Goal: Complete application form: Complete application form

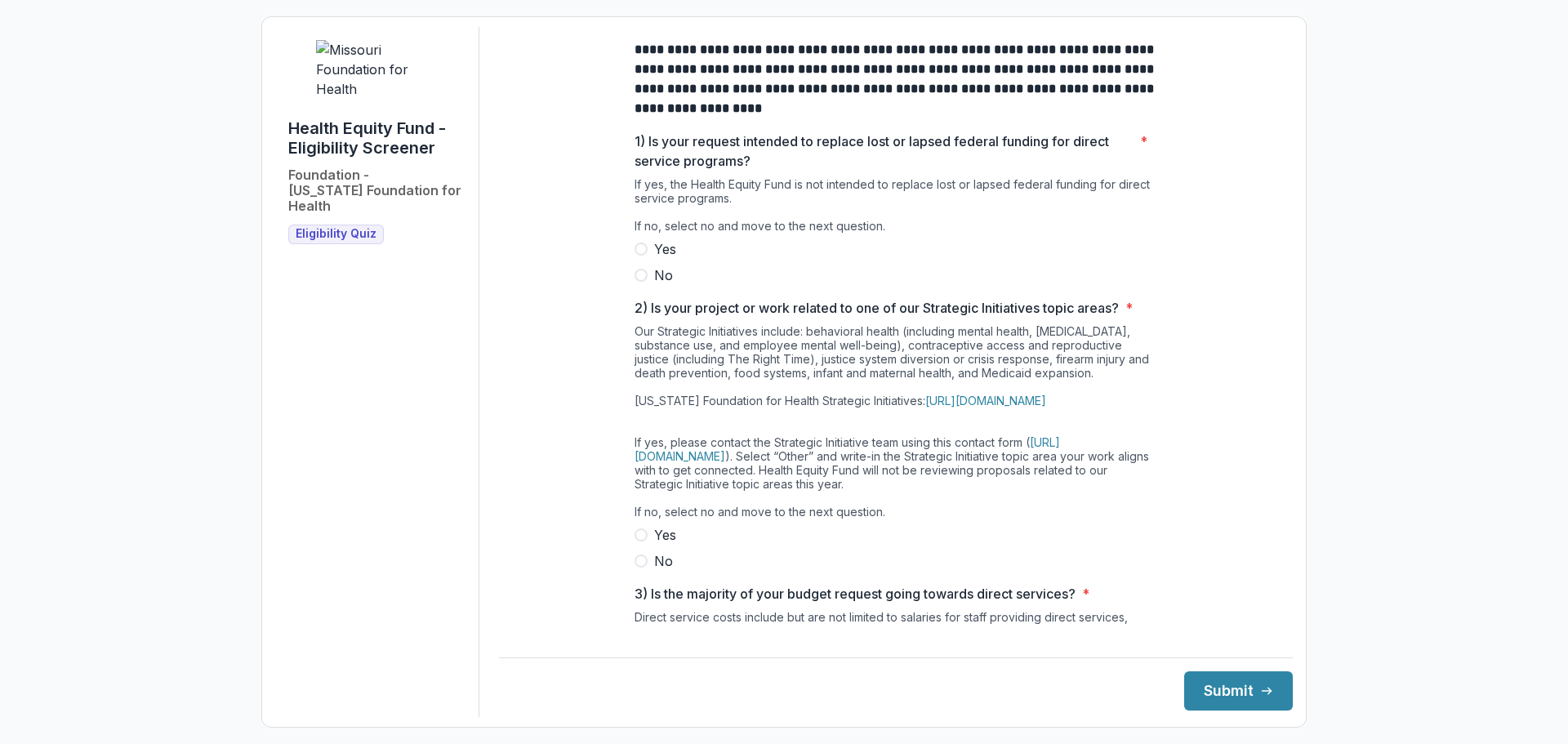
click at [638, 282] on span at bounding box center [641, 275] width 13 height 13
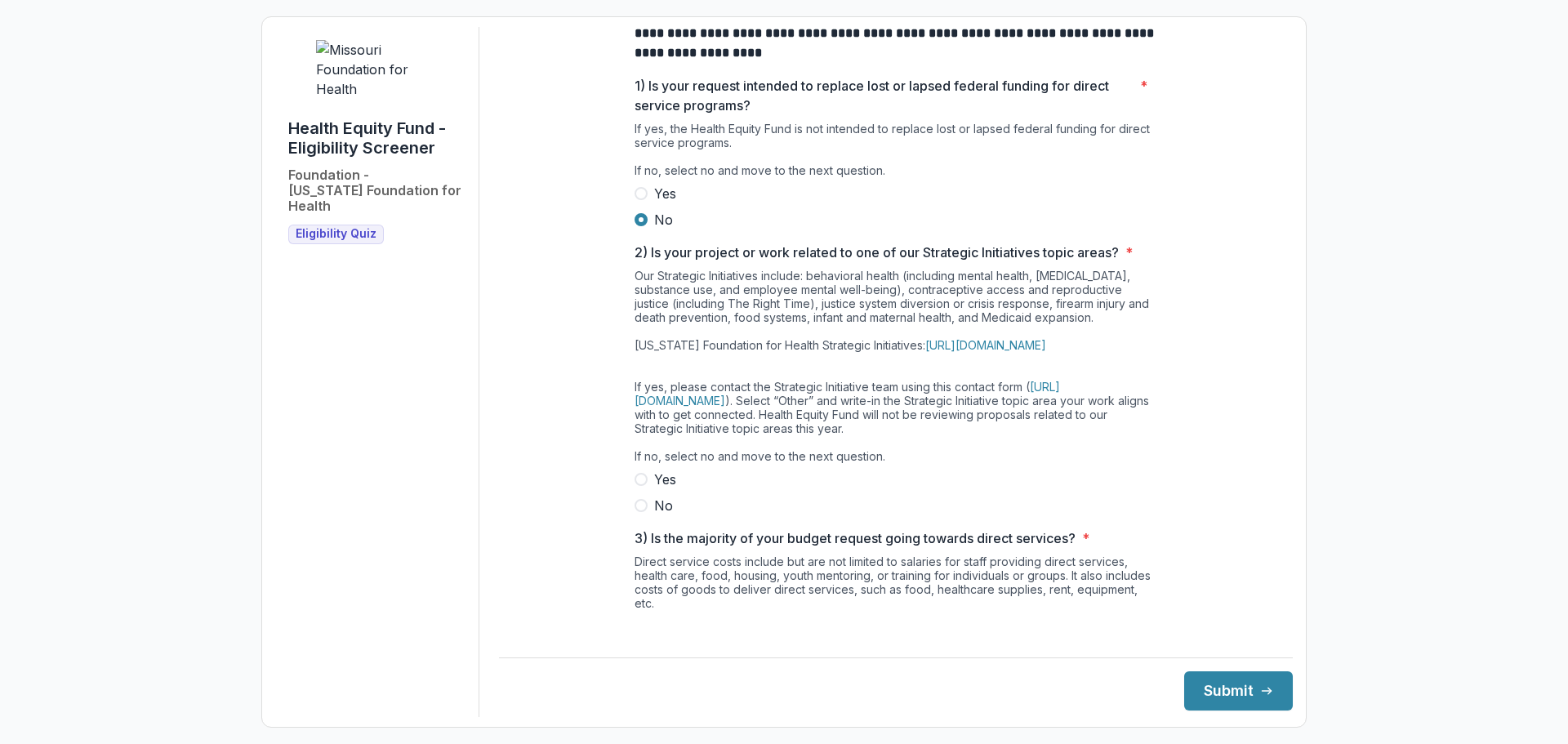
scroll to position [164, 0]
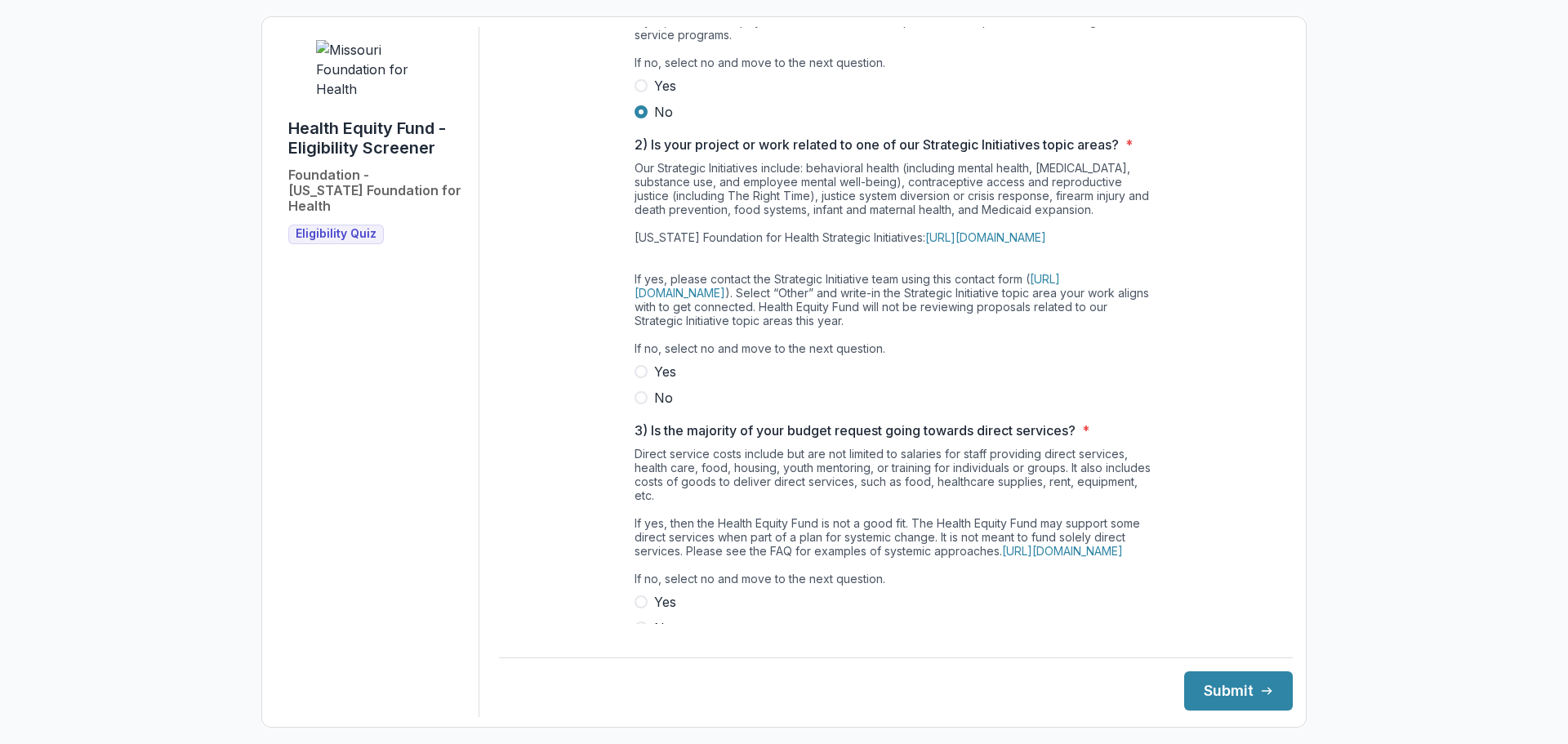
click at [642, 404] on span at bounding box center [641, 398] width 13 height 13
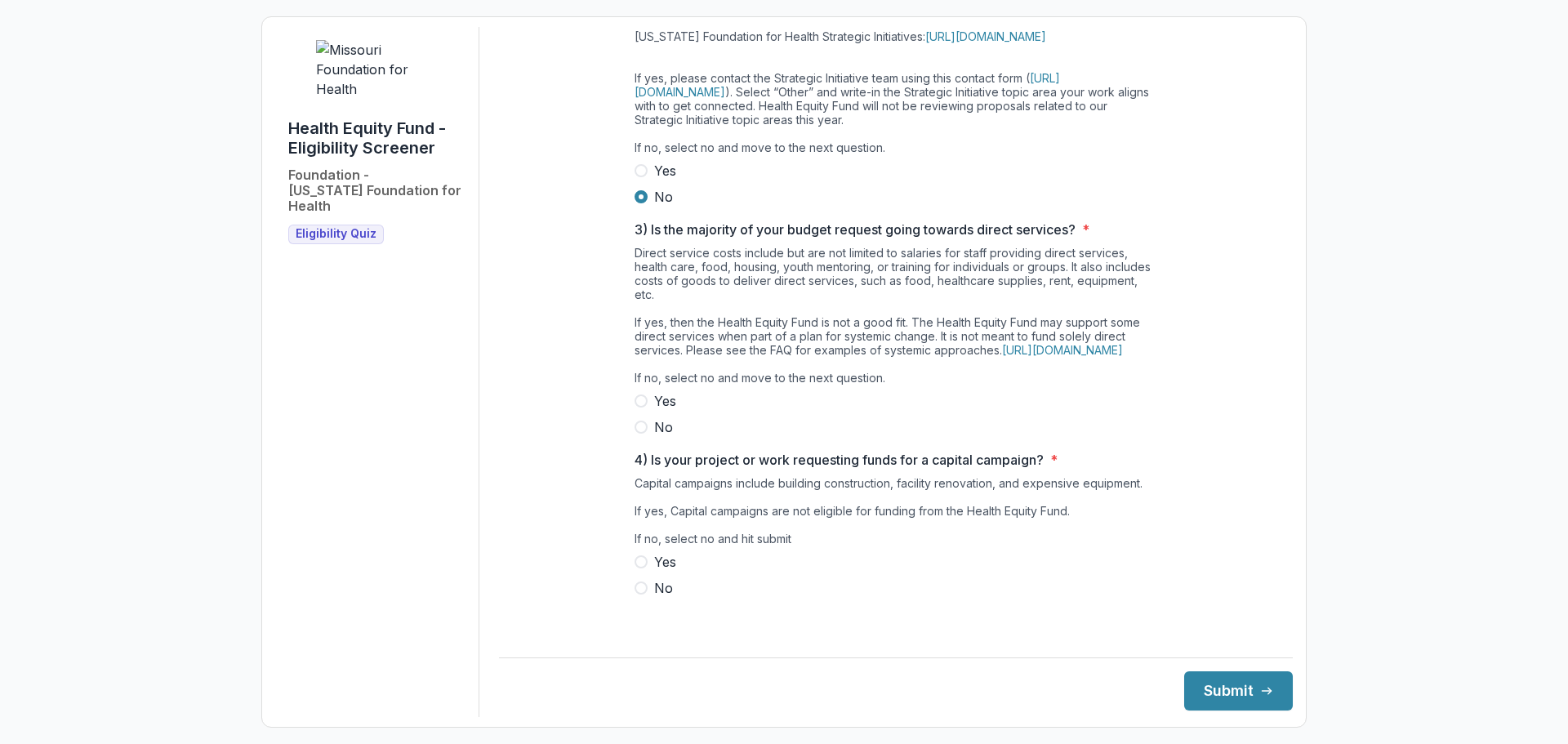
scroll to position [392, 0]
click at [646, 437] on label "No" at bounding box center [896, 427] width 523 height 20
click at [641, 594] on span at bounding box center [641, 588] width 13 height 13
click at [1184, 692] on button "Submit" at bounding box center [1238, 691] width 108 height 39
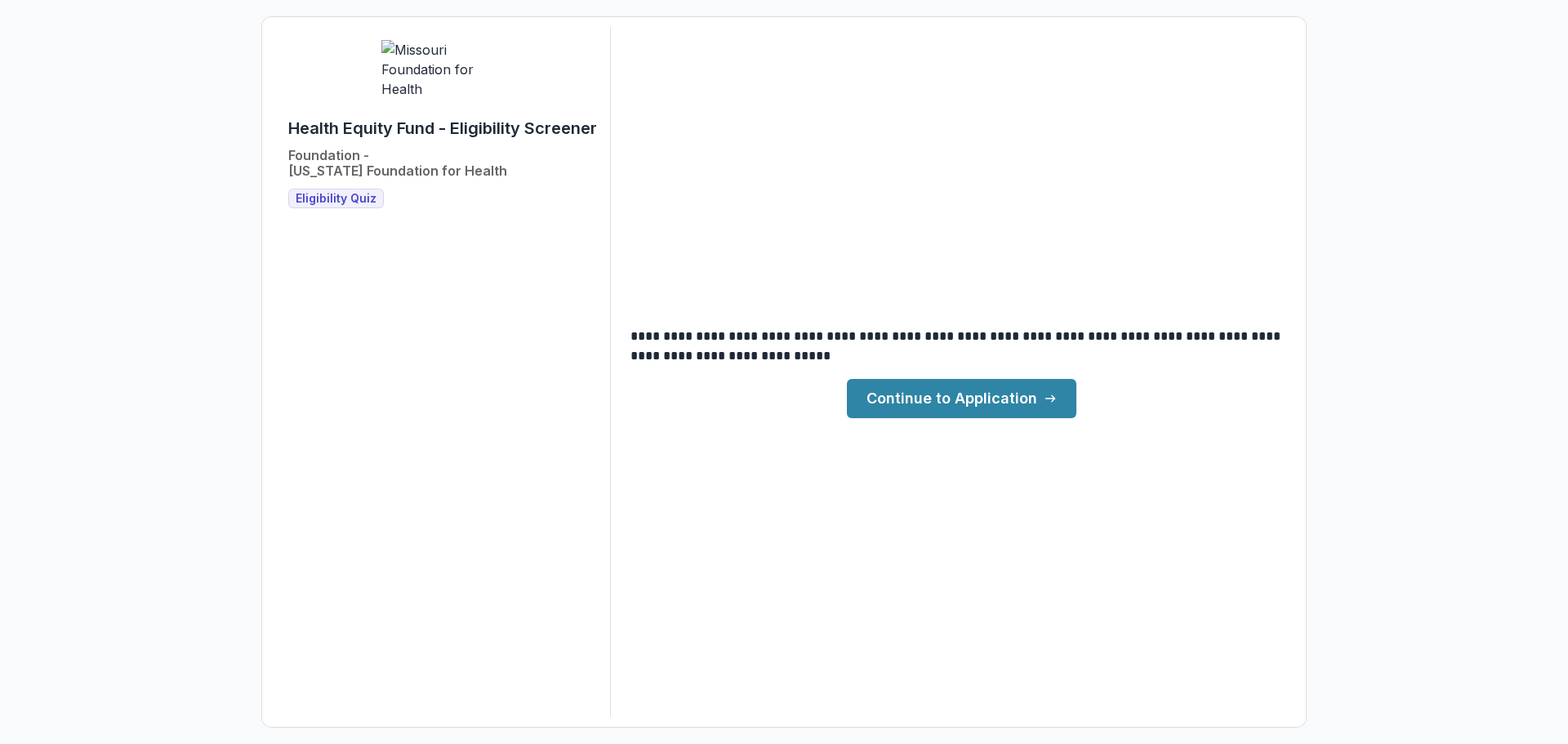
click at [989, 407] on link "Continue to Application" at bounding box center [961, 399] width 229 height 39
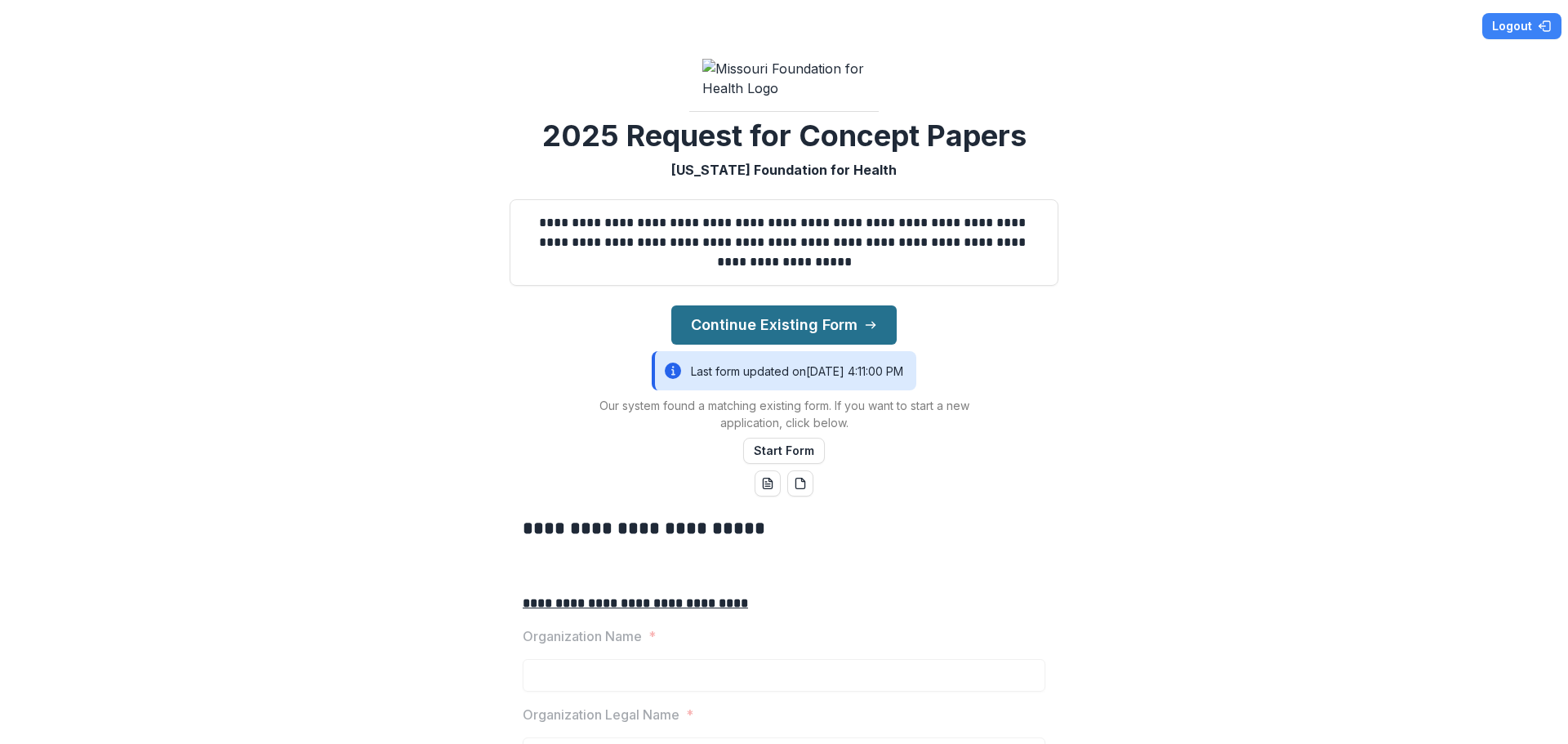
click at [832, 344] on button "Continue Existing Form" at bounding box center [784, 326] width 225 height 39
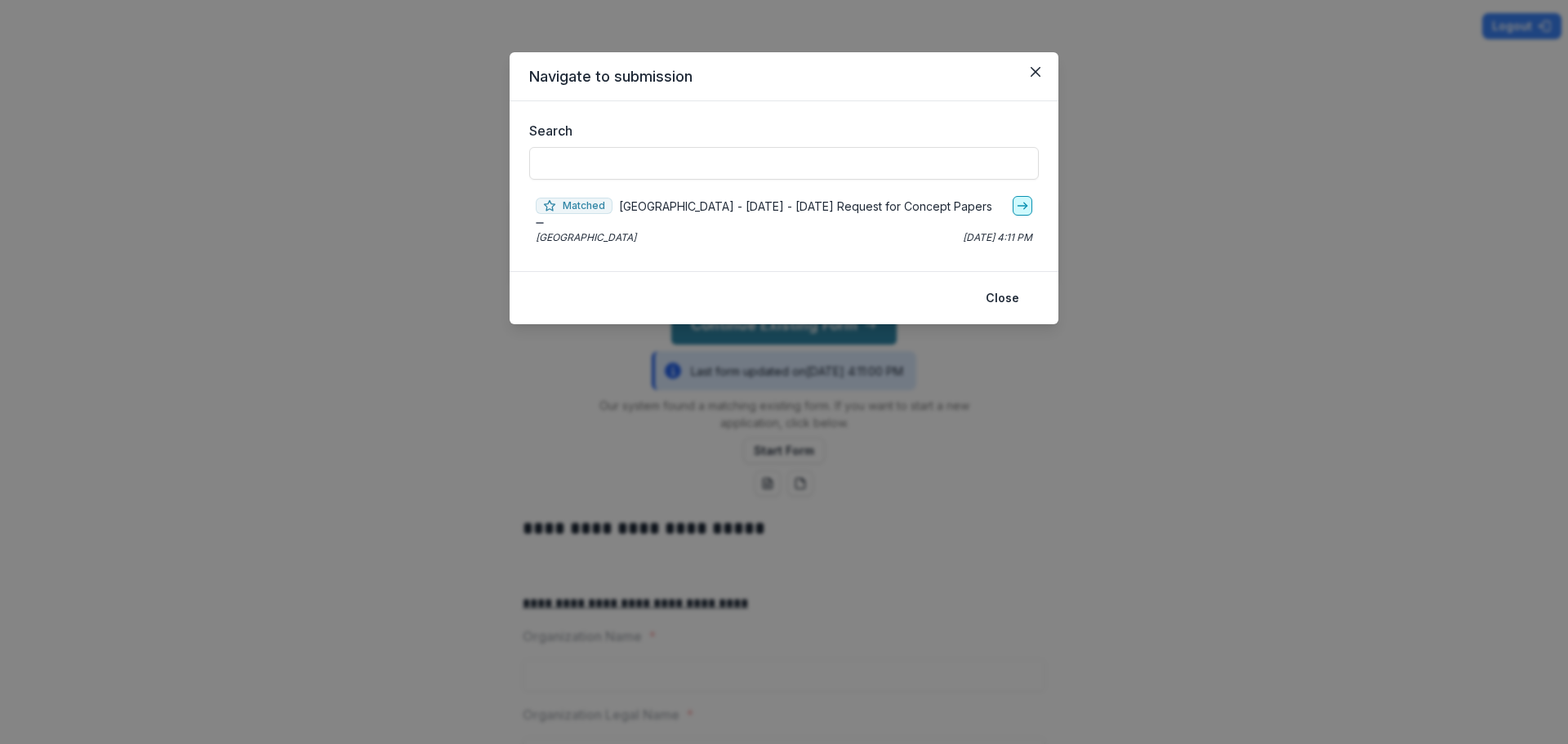
click at [1028, 206] on icon "go-to" at bounding box center [1022, 206] width 13 height 13
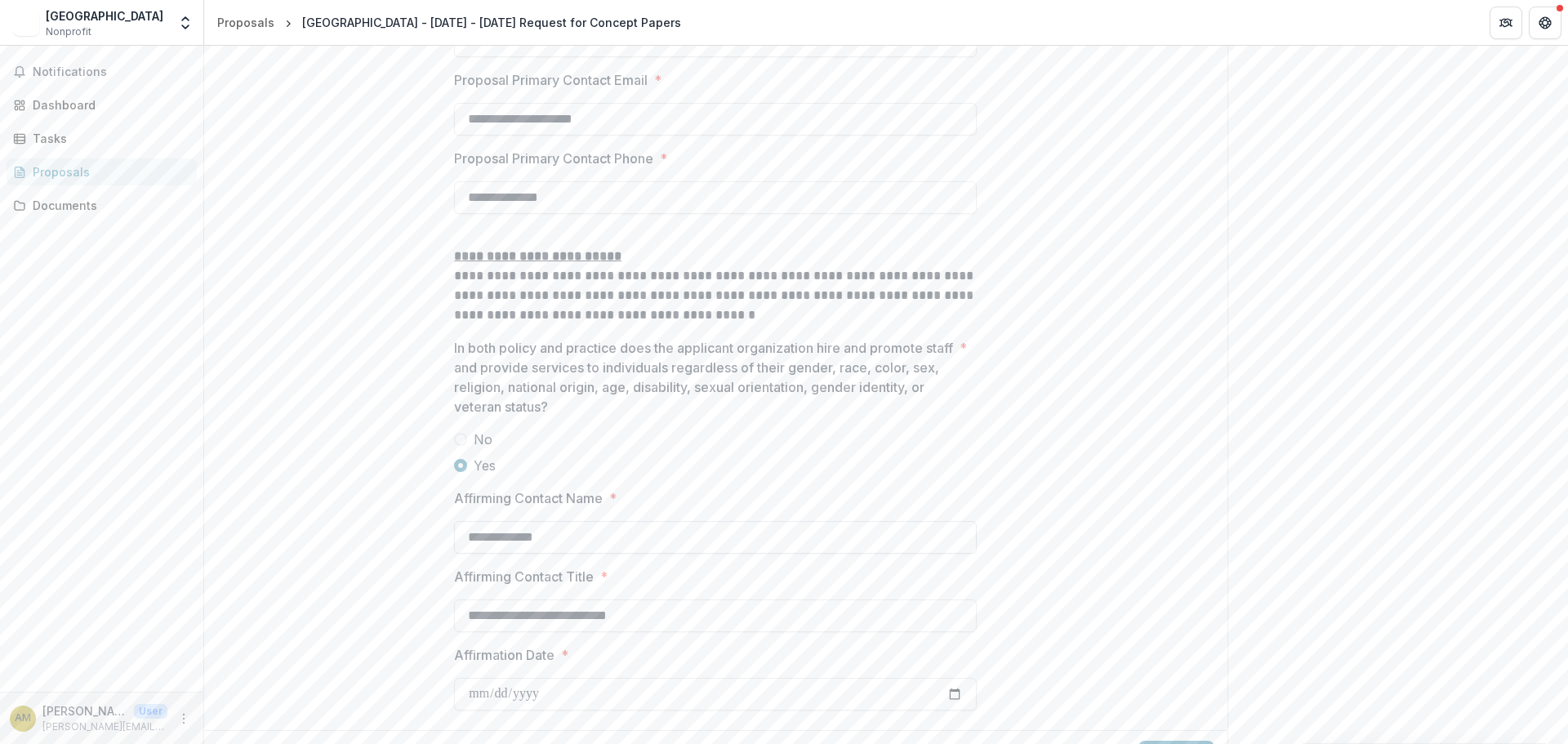
scroll to position [2443, 0]
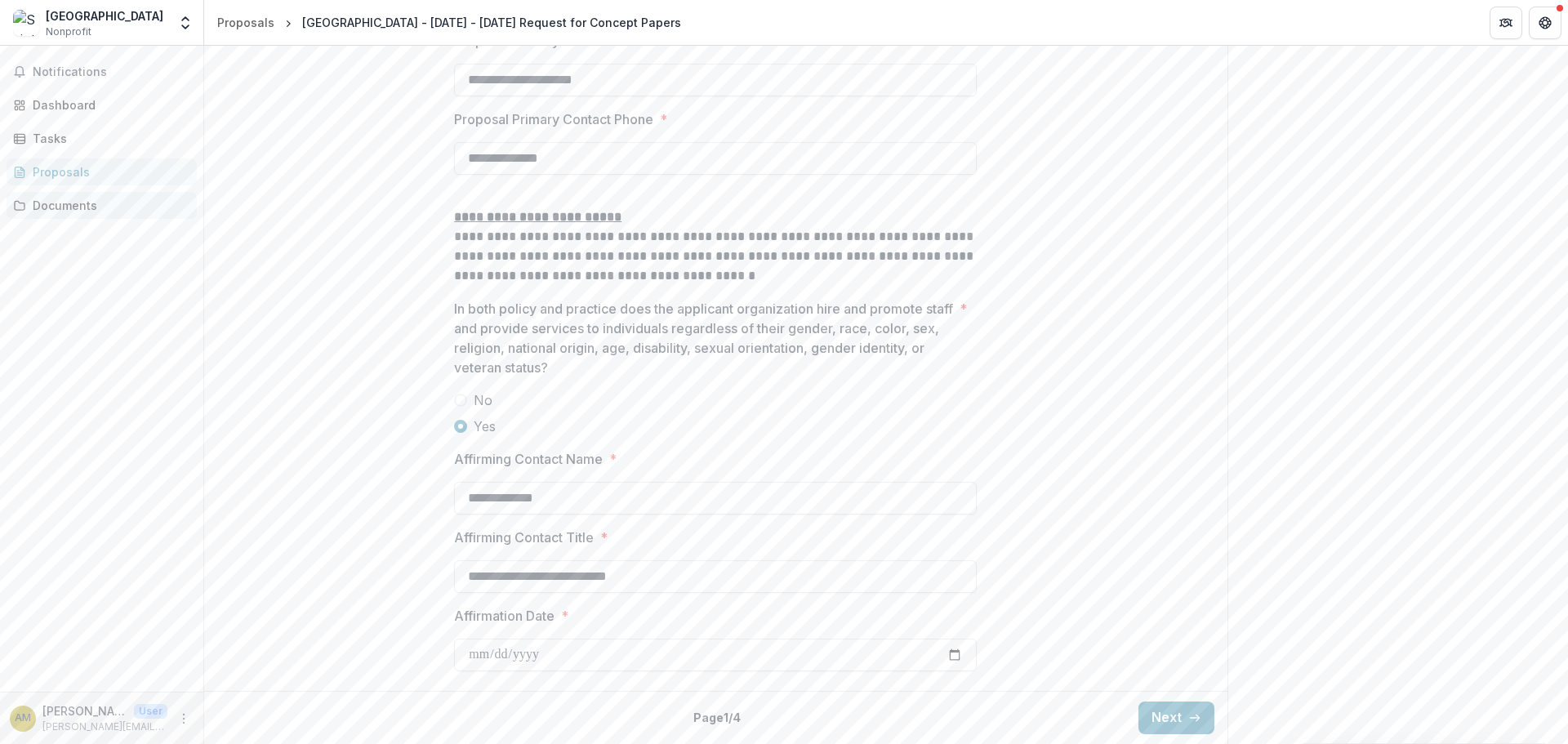
click at [55, 201] on div "Documents" at bounding box center [108, 205] width 151 height 17
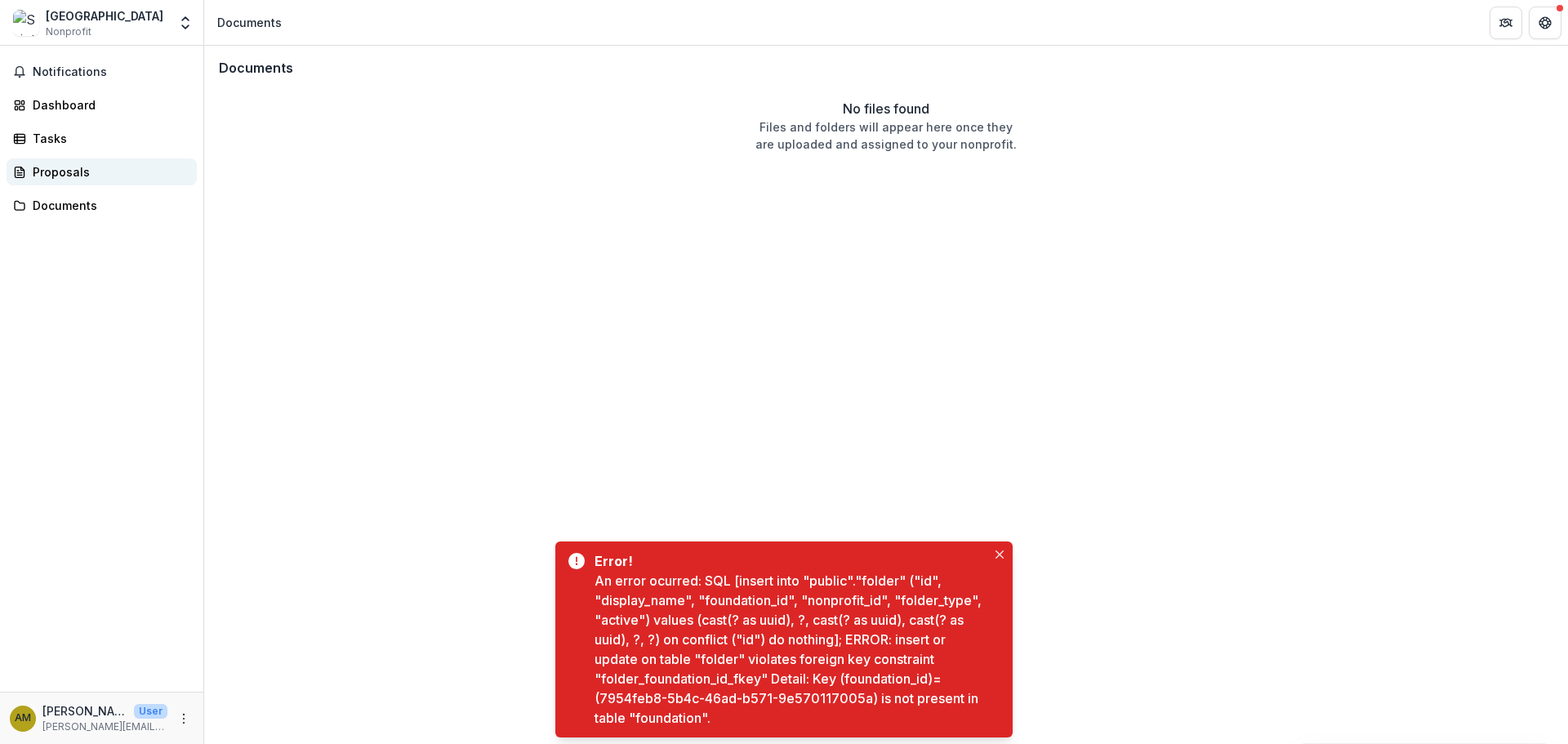
click at [60, 168] on div "Proposals" at bounding box center [108, 172] width 151 height 17
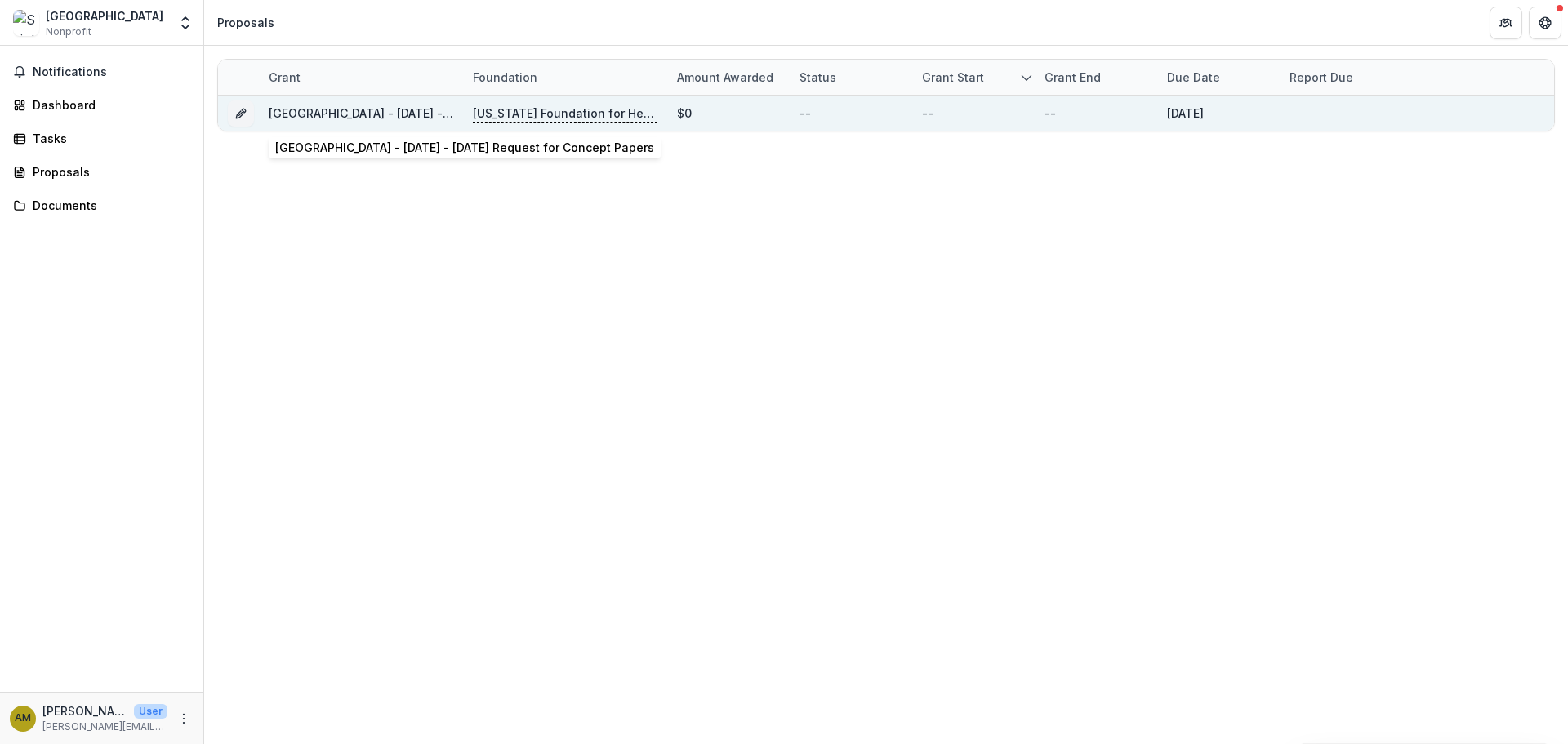
click at [311, 116] on link "[GEOGRAPHIC_DATA] - [DATE] - [DATE] Request for Concept Papers" at bounding box center [458, 113] width 379 height 14
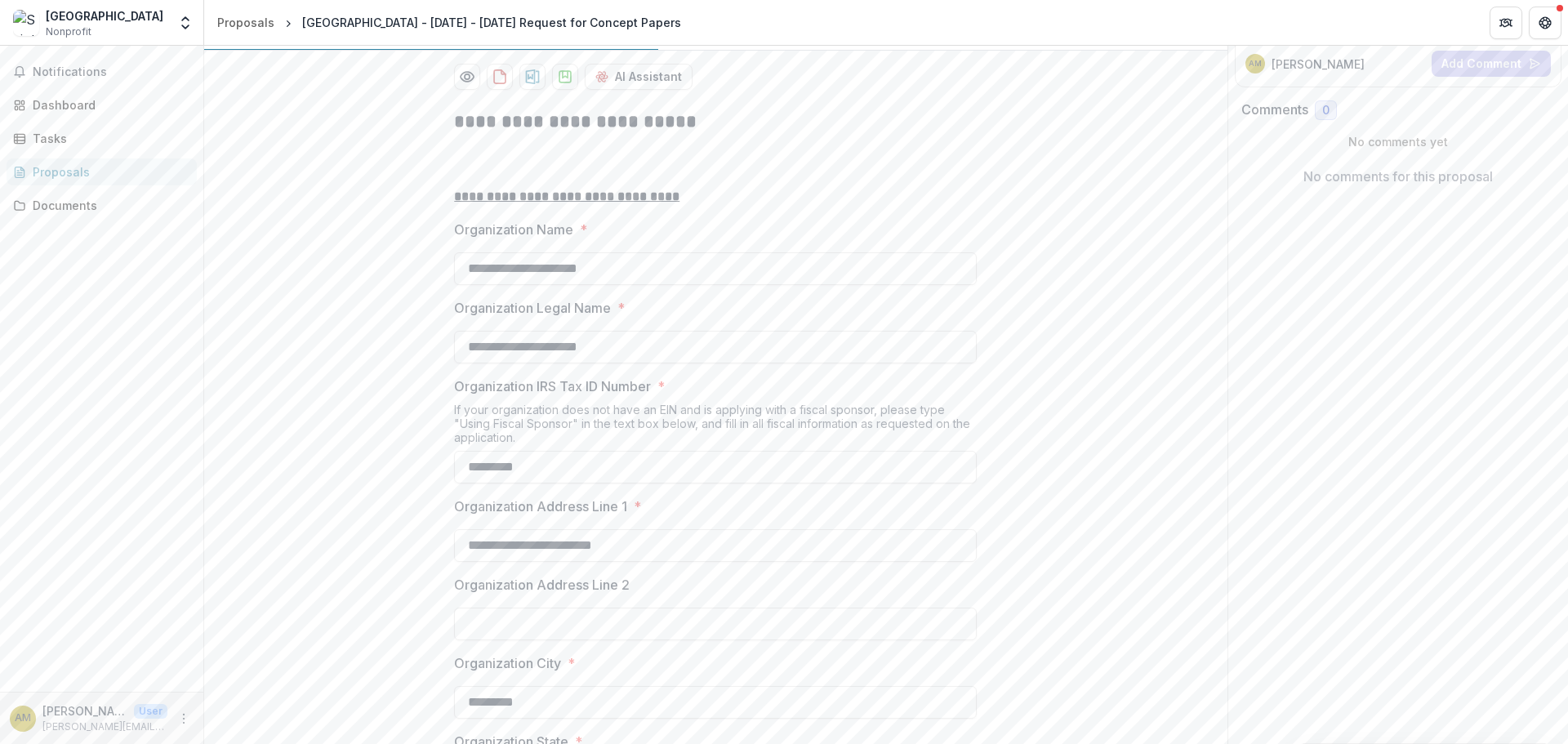
scroll to position [245, 0]
click at [56, 104] on div "Dashboard" at bounding box center [108, 104] width 151 height 17
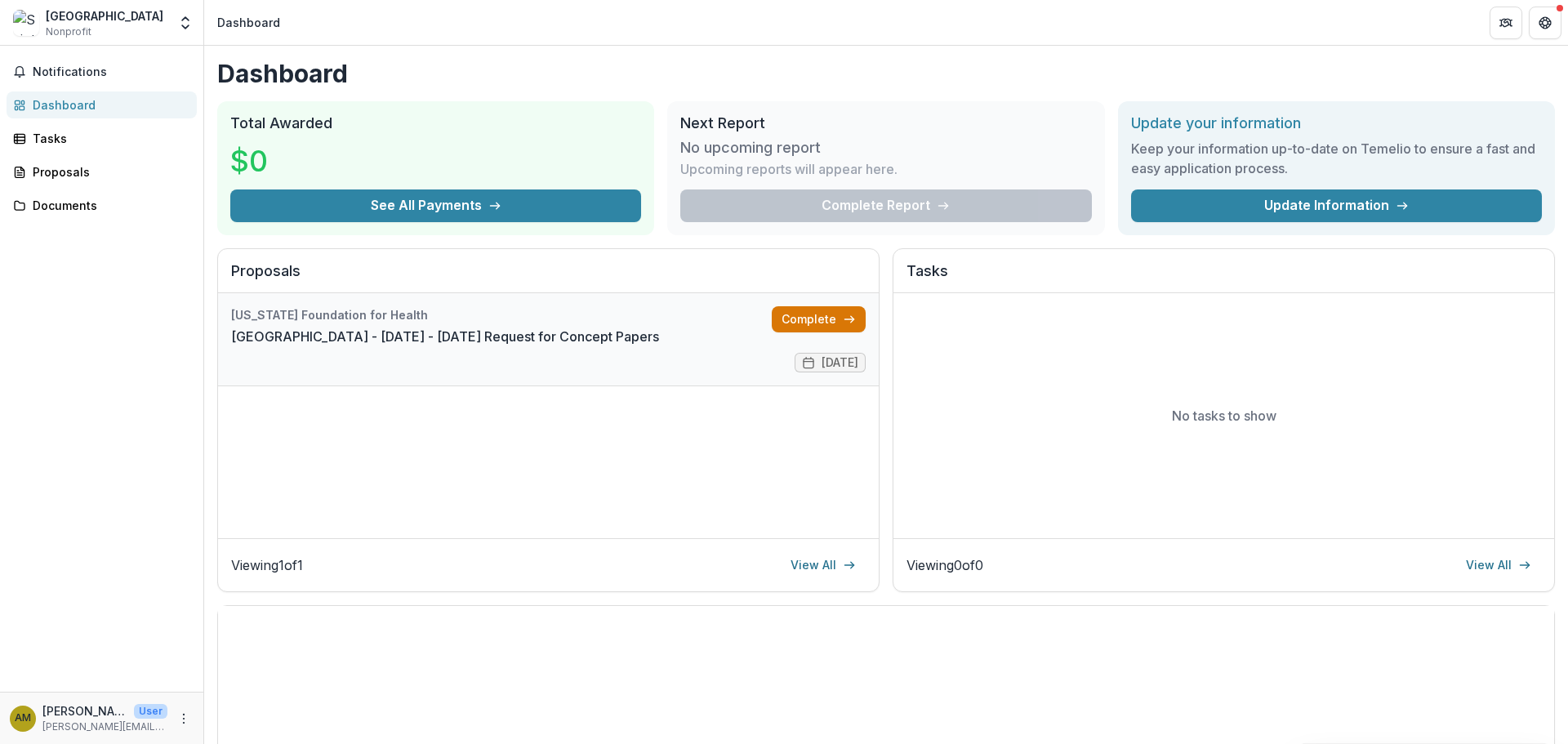
click at [796, 317] on link "Complete" at bounding box center [819, 320] width 94 height 26
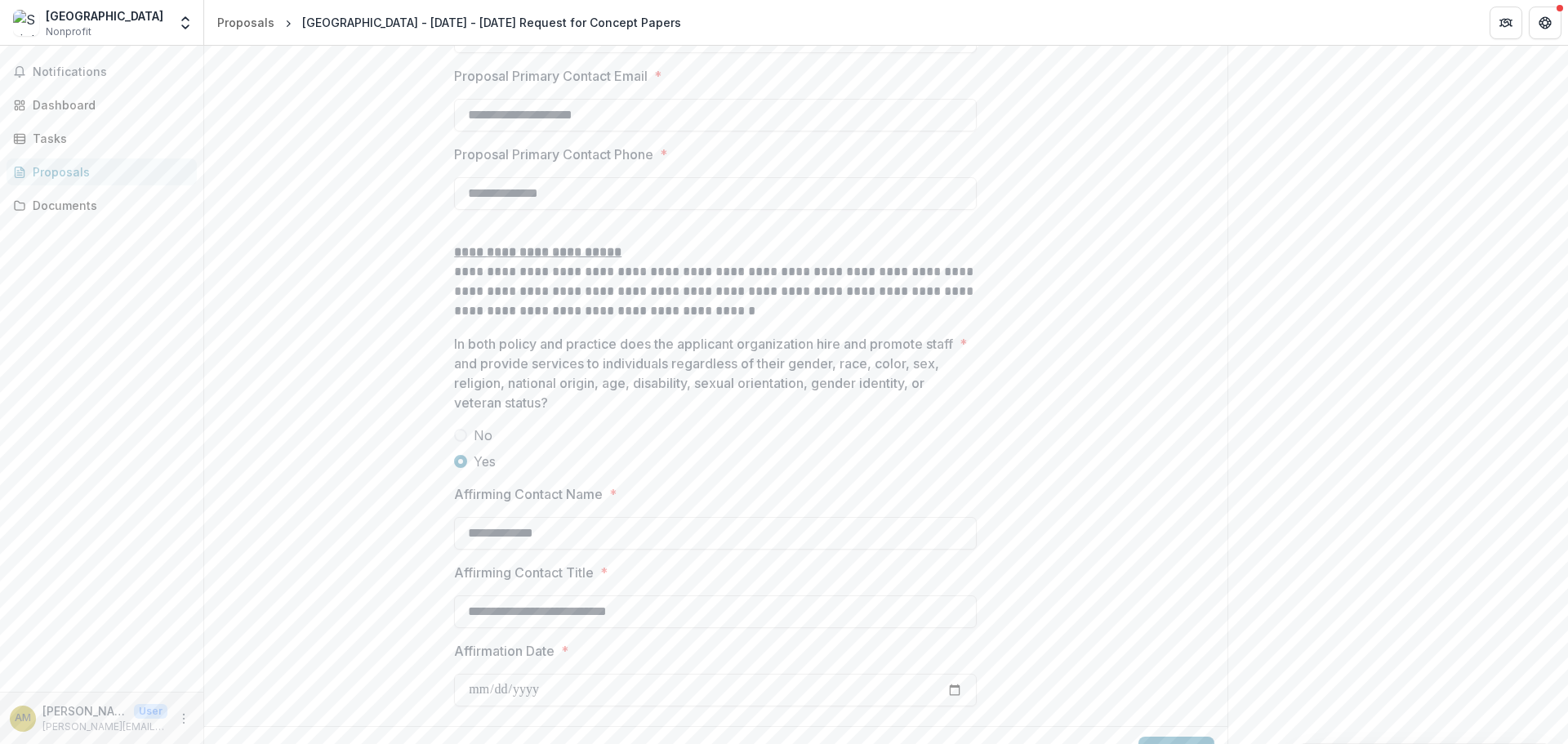
scroll to position [2443, 0]
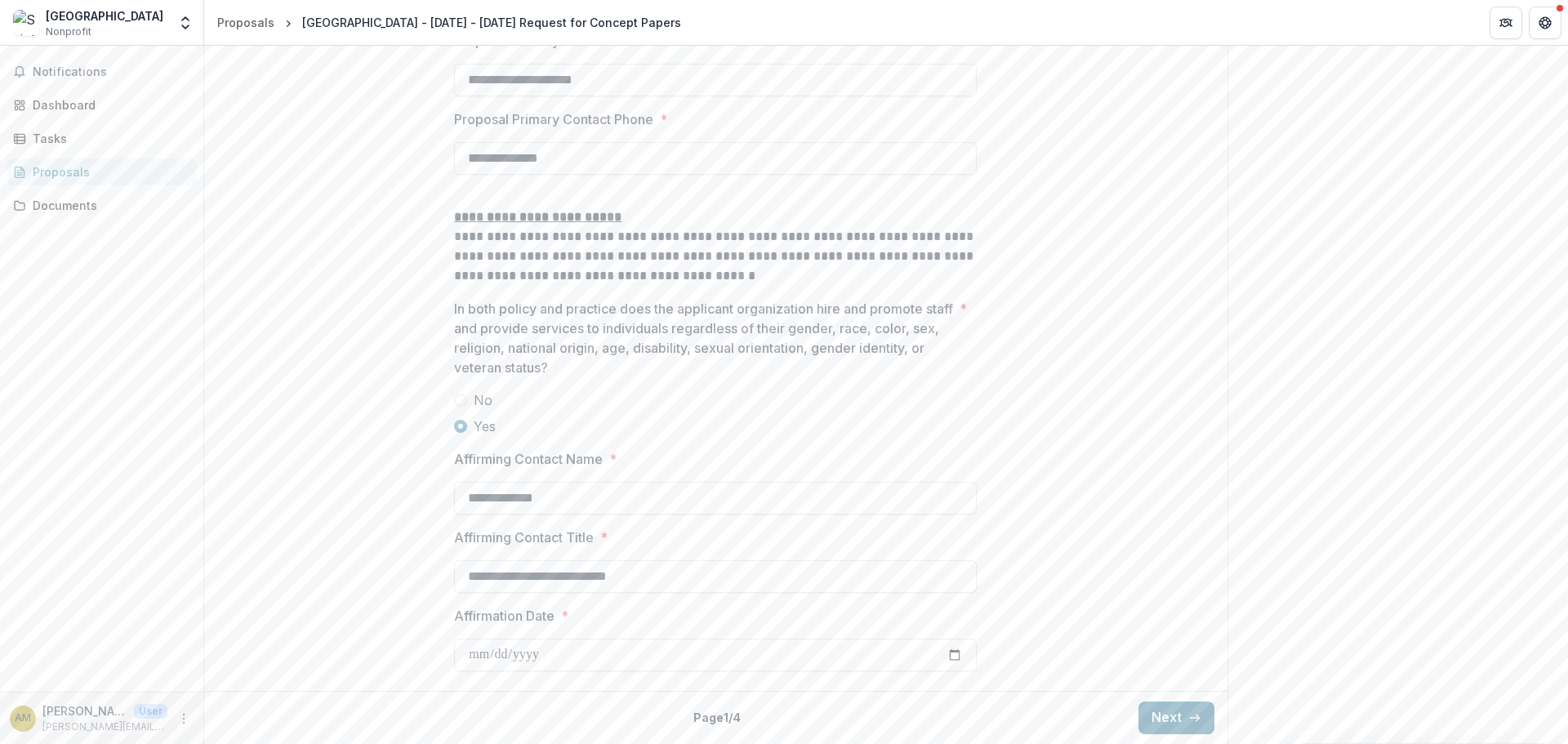
click at [1188, 723] on icon "button" at bounding box center [1195, 718] width 13 height 13
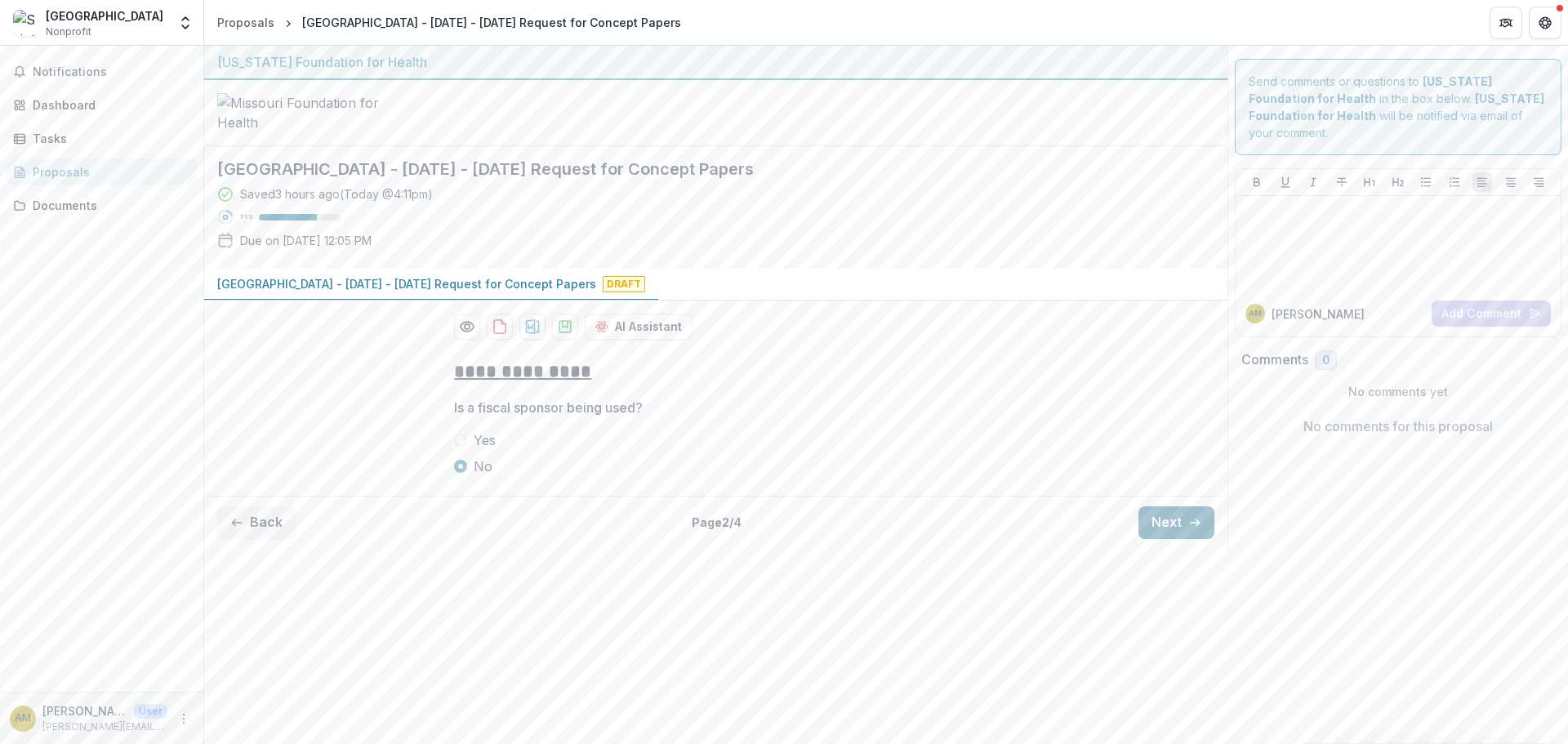
scroll to position [0, 0]
click at [1157, 539] on button "Next" at bounding box center [1176, 523] width 76 height 33
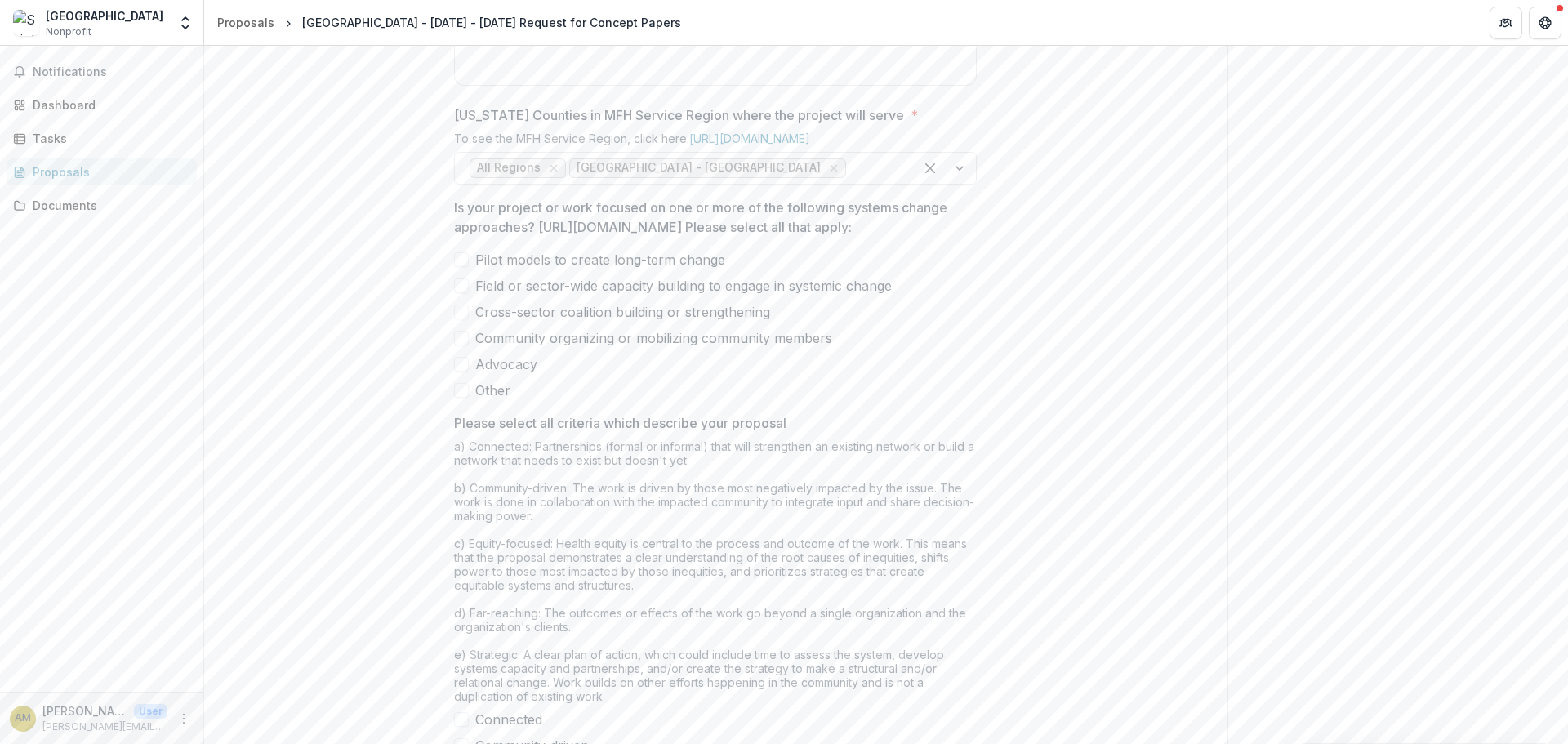
scroll to position [980, 0]
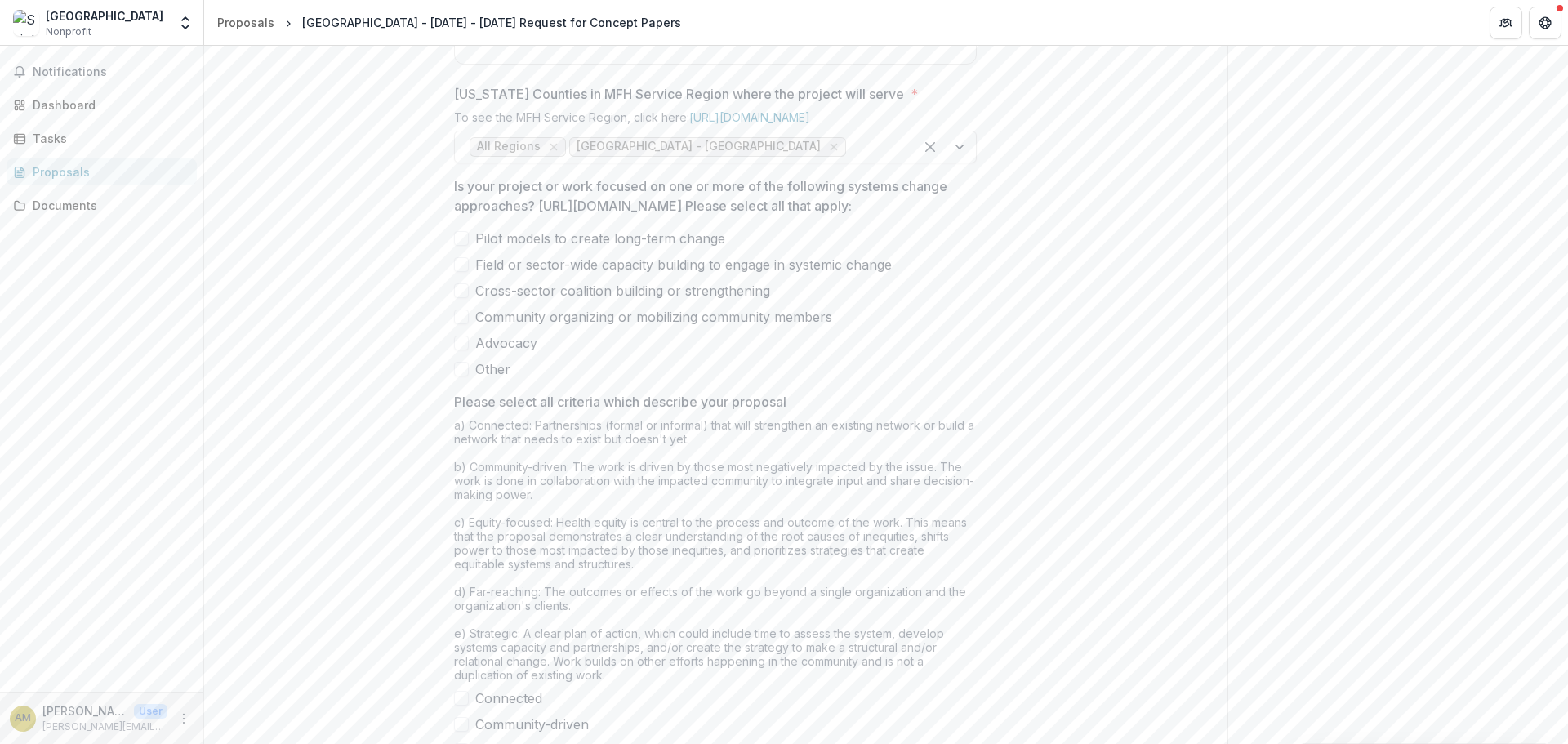
click at [460, 246] on span at bounding box center [461, 238] width 15 height 15
click at [458, 298] on span at bounding box center [461, 291] width 15 height 15
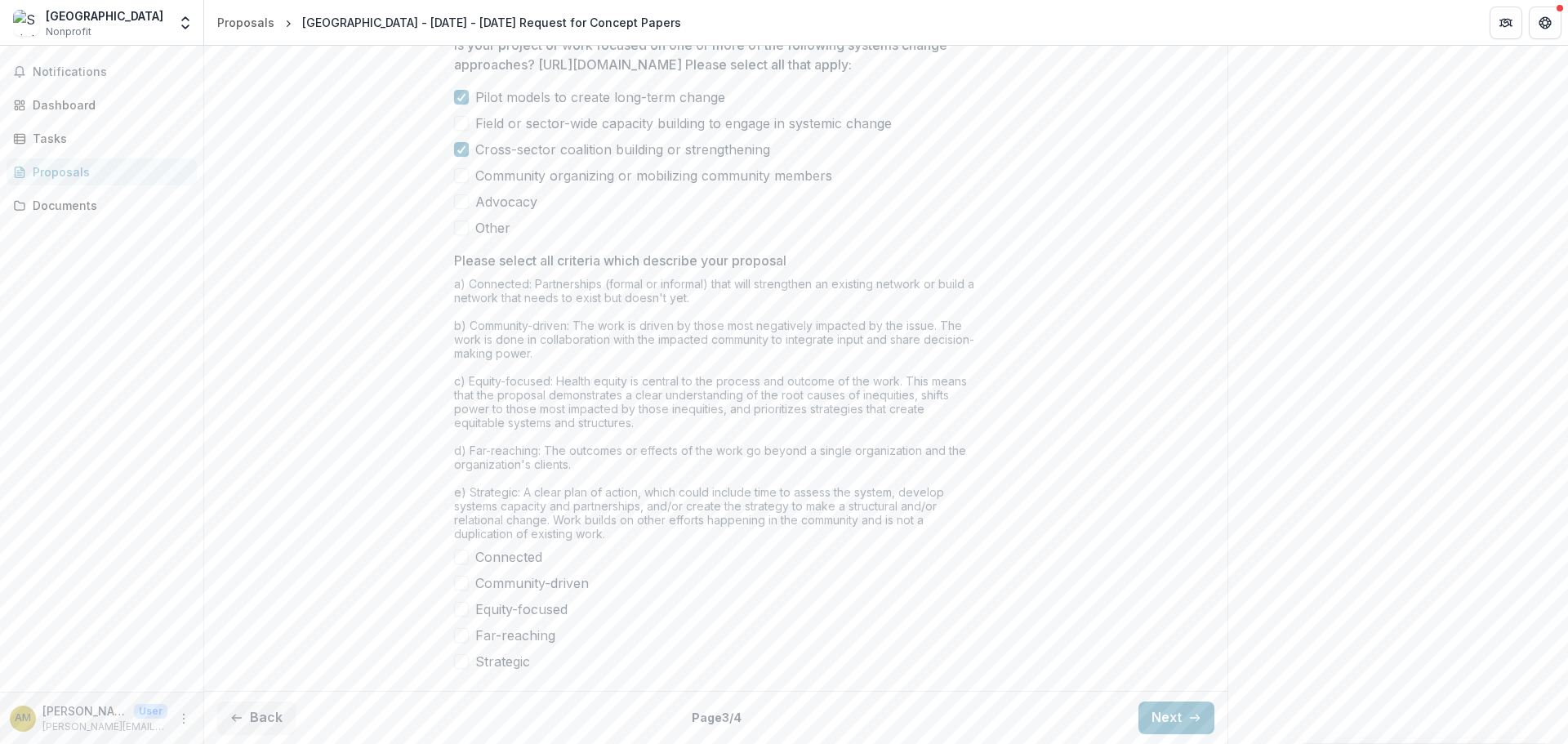
scroll to position [1265, 0]
click at [462, 585] on span at bounding box center [461, 583] width 15 height 15
click at [462, 644] on label "Far-reaching" at bounding box center [715, 635] width 523 height 20
click at [1164, 723] on button "Next" at bounding box center [1176, 718] width 76 height 33
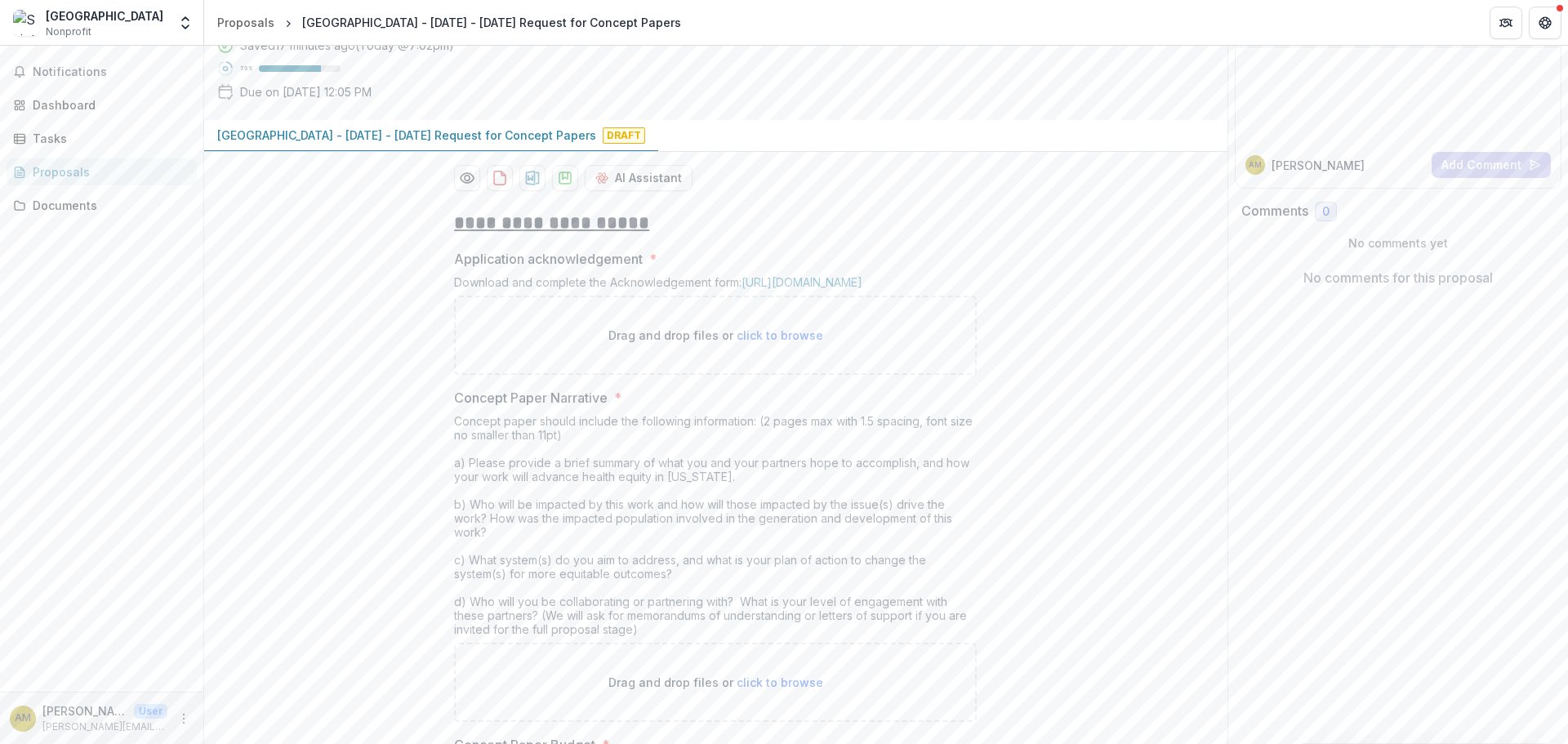
scroll to position [0, 0]
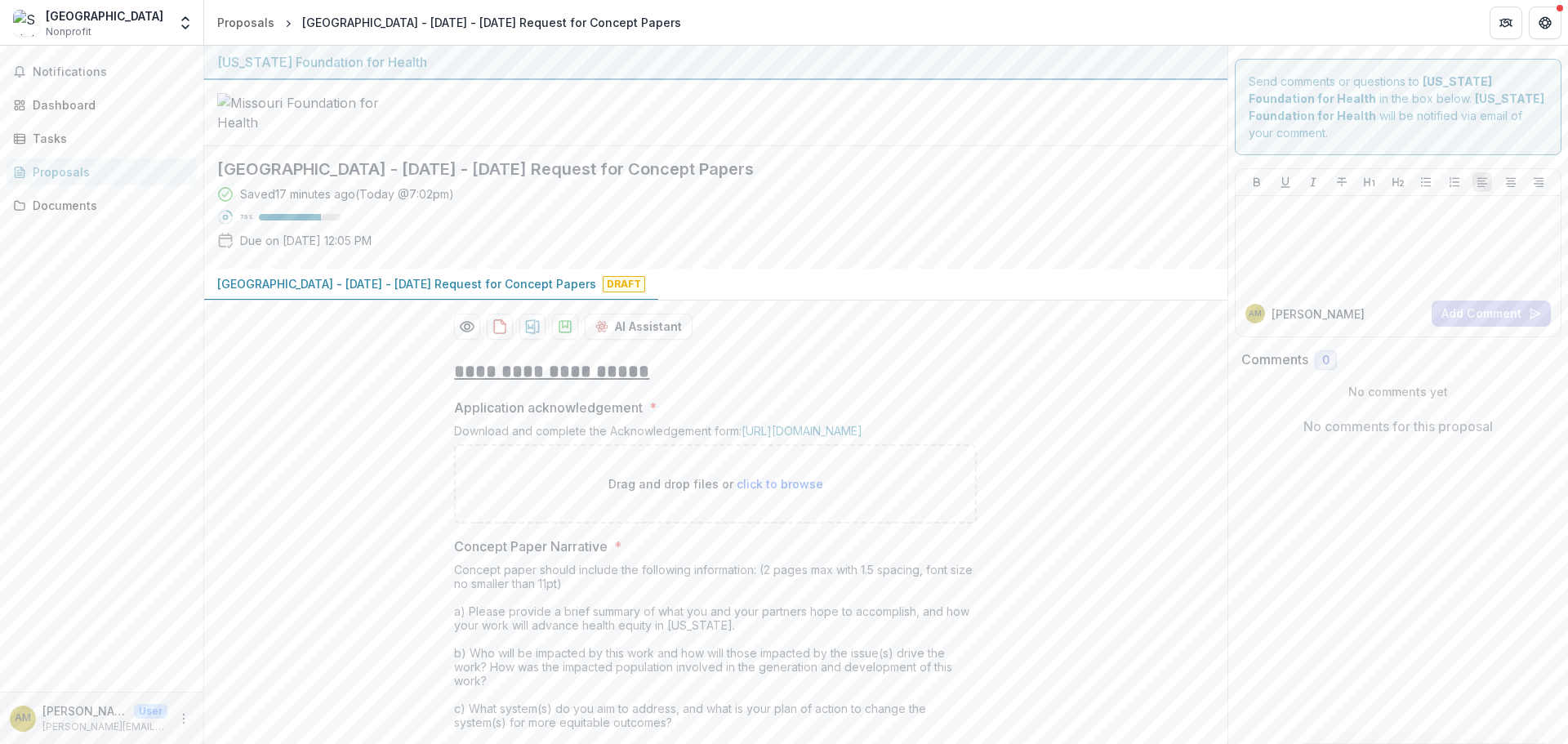
click at [145, 26] on div "[GEOGRAPHIC_DATA] Nonprofit" at bounding box center [104, 23] width 118 height 32
click at [71, 63] on button "Notifications" at bounding box center [101, 72] width 190 height 26
click at [1542, 17] on icon "Get Help" at bounding box center [1545, 23] width 13 height 13
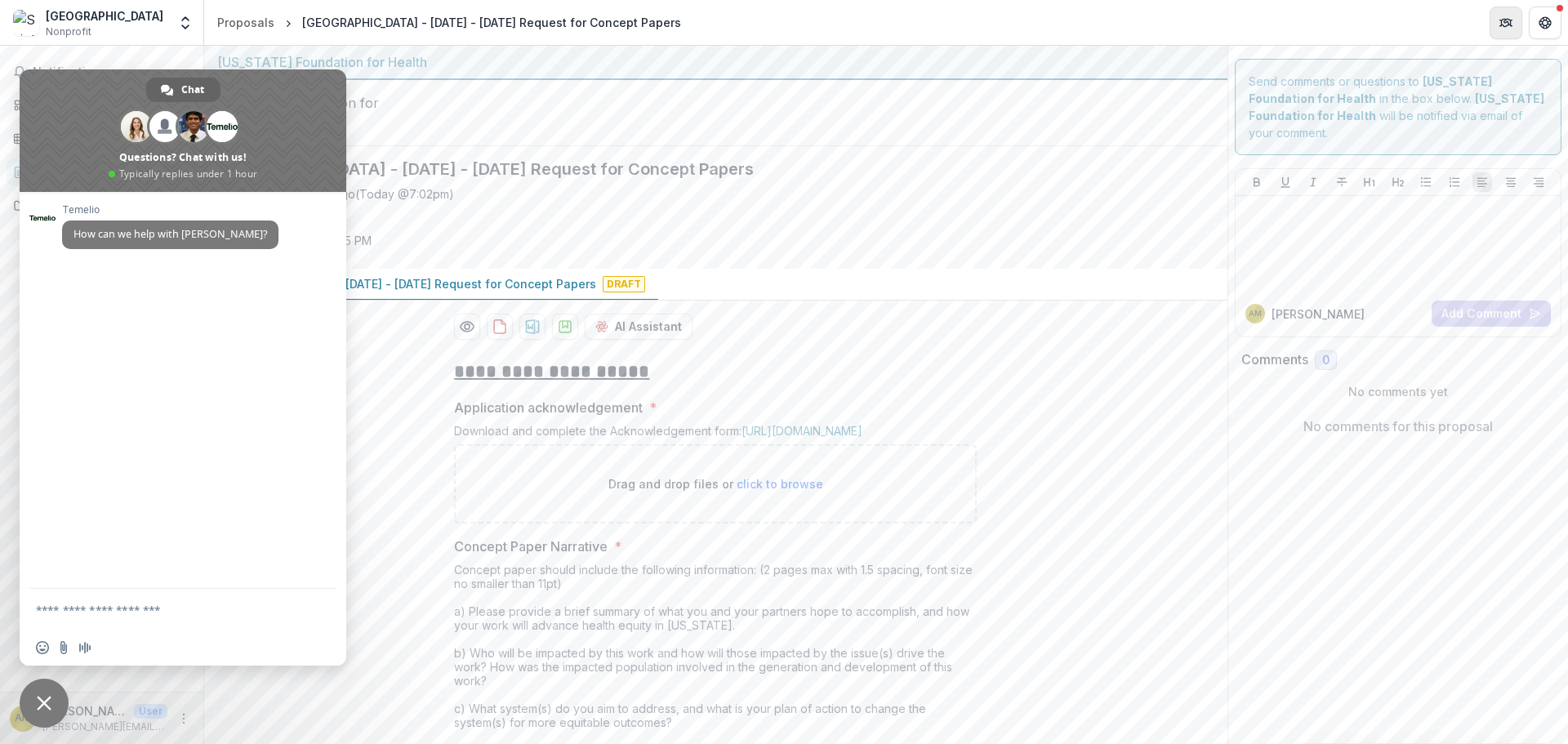
click at [1501, 26] on icon "Partners" at bounding box center [1506, 23] width 13 height 13
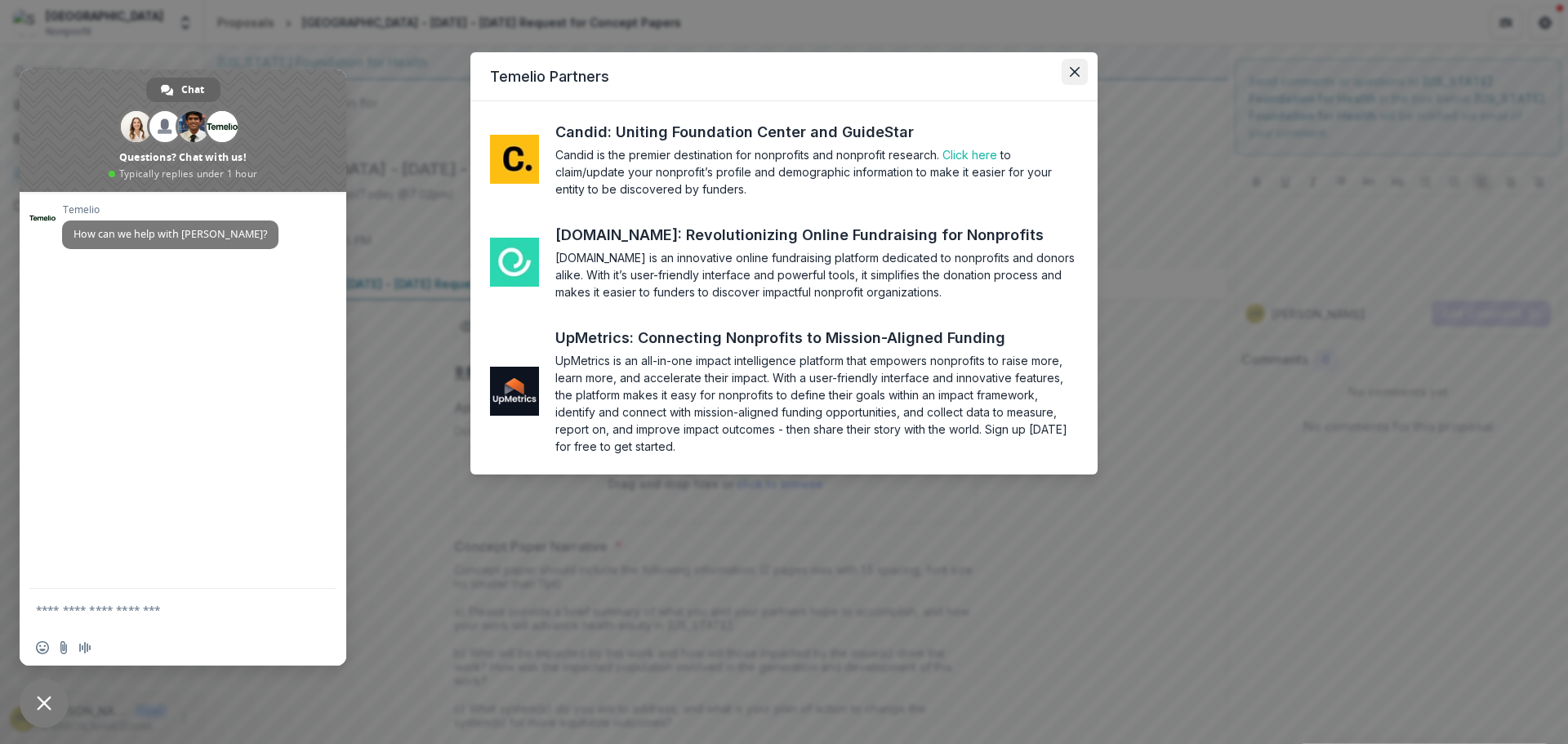
click at [1071, 67] on icon "Close" at bounding box center [1075, 72] width 10 height 10
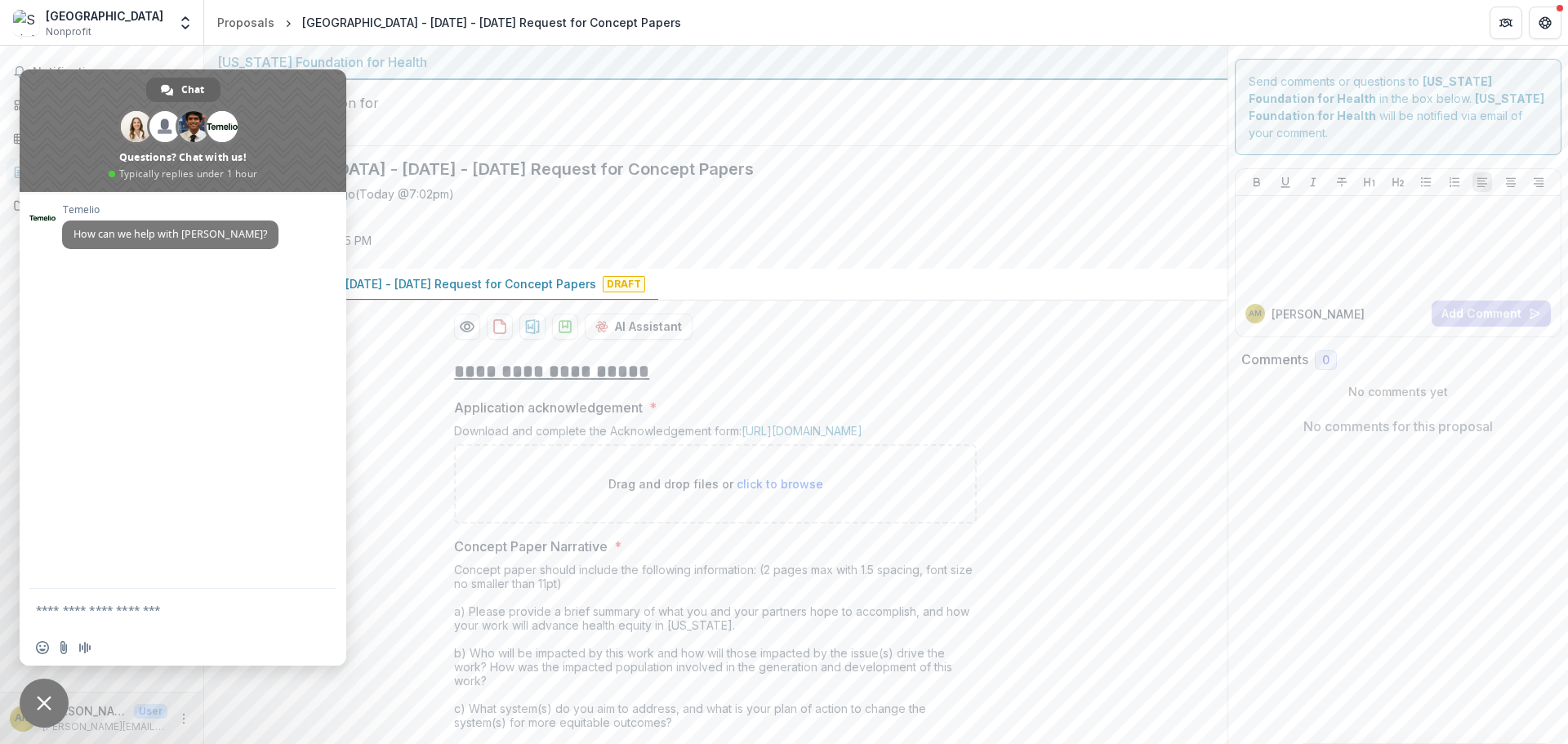
click at [84, 16] on div "[GEOGRAPHIC_DATA]" at bounding box center [104, 16] width 118 height 17
click at [30, 30] on img at bounding box center [26, 23] width 26 height 26
click at [114, 66] on span "Notifications" at bounding box center [112, 72] width 158 height 14
click at [38, 716] on span "Close chat" at bounding box center [44, 704] width 49 height 49
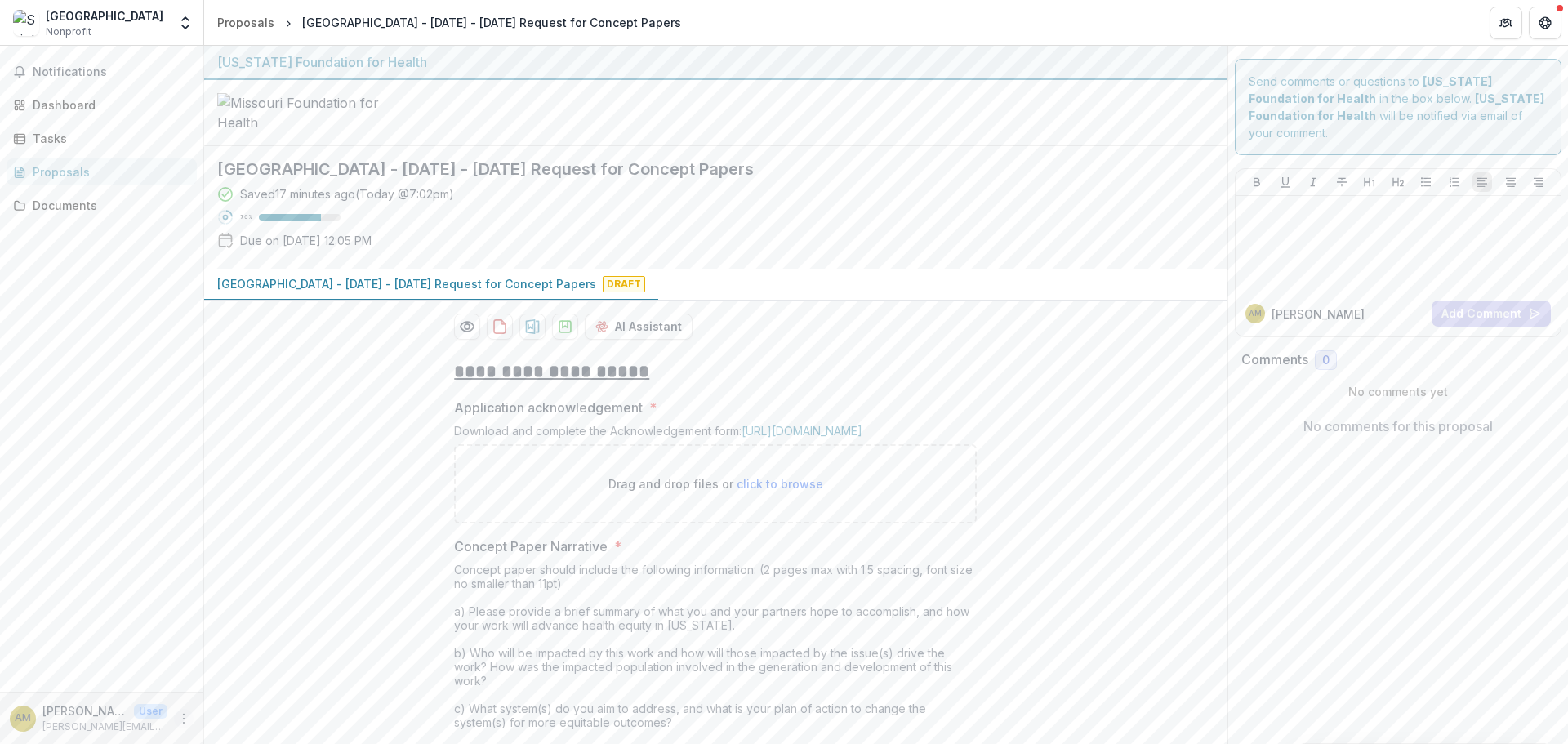
click at [182, 714] on icon "More" at bounding box center [184, 719] width 13 height 13
click at [252, 710] on button "Logout" at bounding box center [291, 710] width 175 height 27
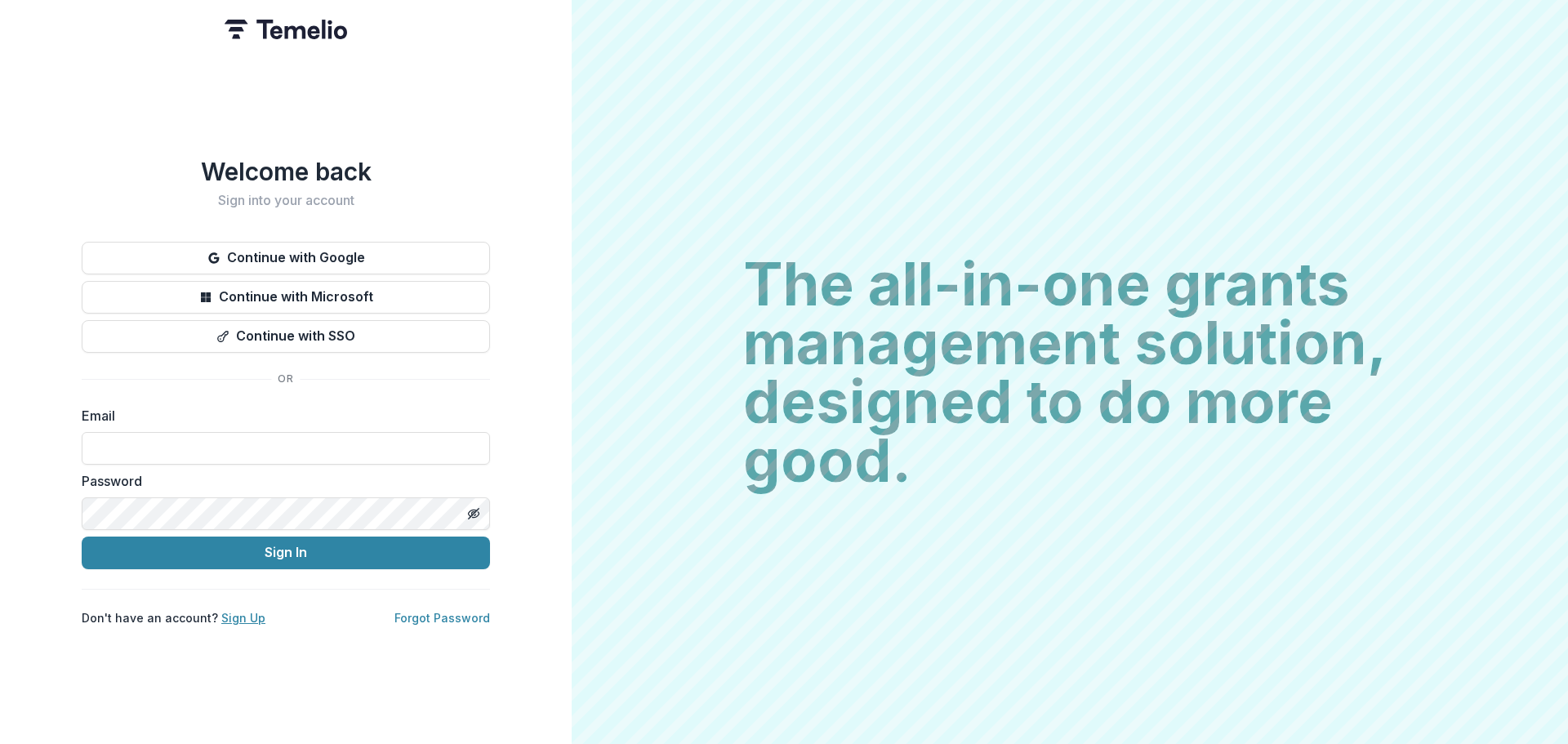
click at [226, 621] on link "Sign Up" at bounding box center [243, 617] width 44 height 14
